Goal: Check status: Check status

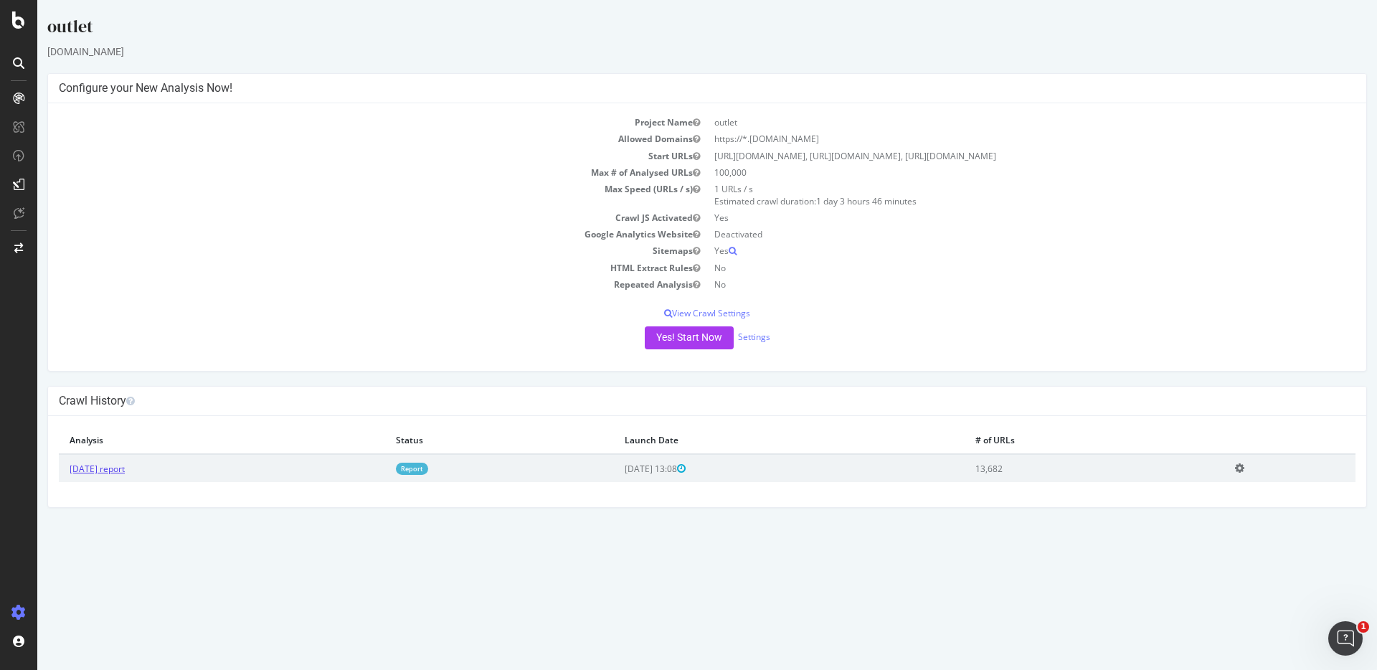
click at [115, 471] on link "2025 Sep. 1st report" at bounding box center [97, 468] width 55 height 12
